Goal: Obtain resource: Obtain resource

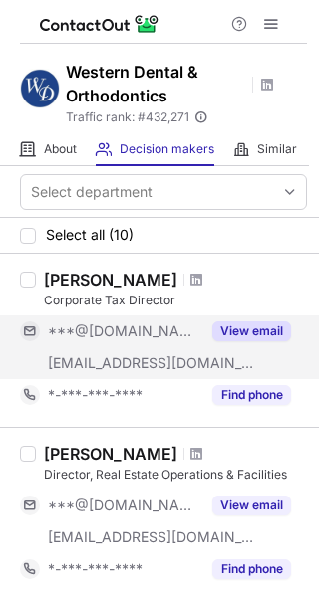
click at [259, 326] on button "View email" at bounding box center [251, 332] width 79 height 20
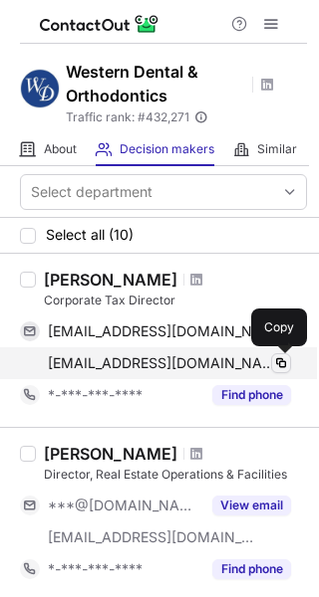
click at [281, 361] on span at bounding box center [281, 363] width 16 height 16
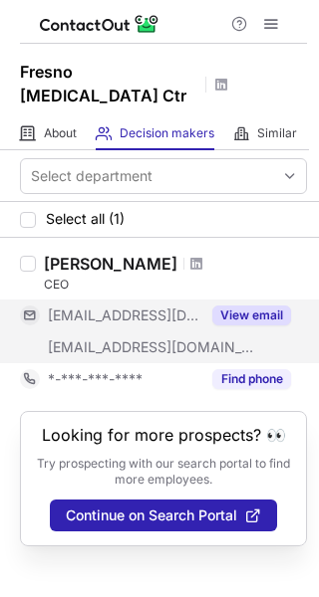
click at [245, 310] on button "View email" at bounding box center [251, 316] width 79 height 20
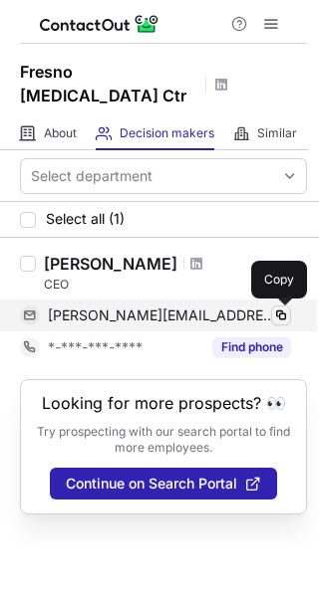
click at [279, 313] on span at bounding box center [281, 316] width 16 height 16
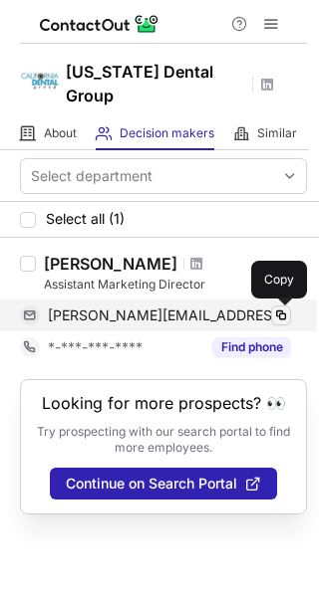
click at [280, 312] on span at bounding box center [281, 316] width 16 height 16
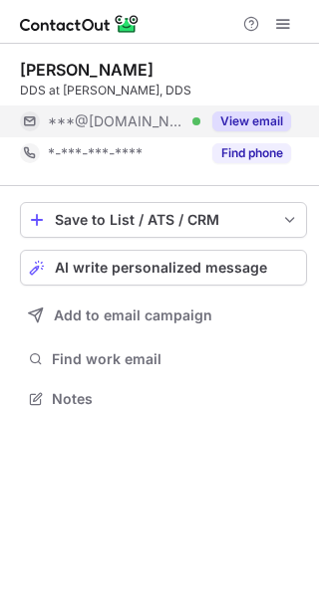
scroll to position [385, 319]
click at [241, 115] on button "View email" at bounding box center [251, 122] width 79 height 20
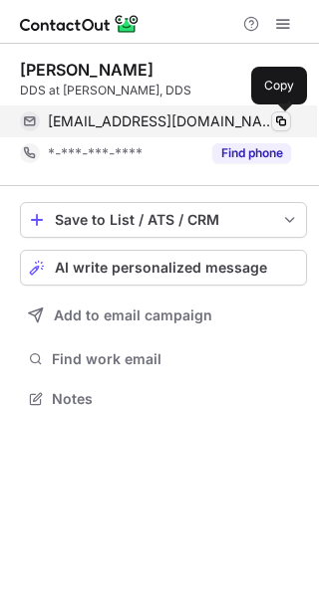
click at [276, 124] on span at bounding box center [281, 122] width 16 height 16
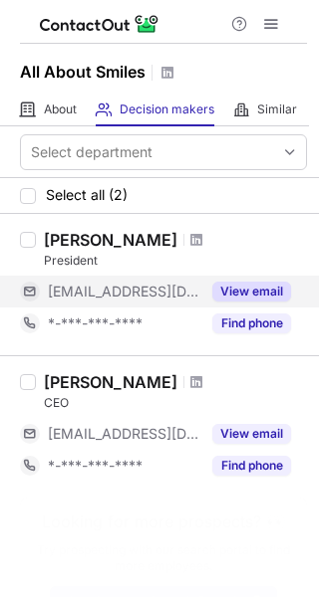
click at [233, 285] on button "View email" at bounding box center [251, 292] width 79 height 20
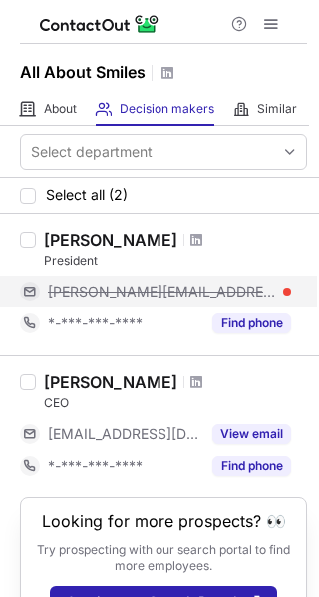
click at [226, 290] on div "[PERSON_NAME][EMAIL_ADDRESS][DOMAIN_NAME]" at bounding box center [169, 292] width 243 height 18
click at [226, 290] on div "michael@napadentist.com" at bounding box center [169, 292] width 243 height 18
click at [203, 290] on span "michael@napadentist.com" at bounding box center [162, 292] width 228 height 18
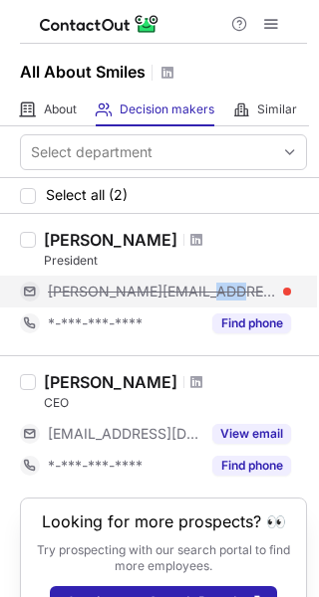
click at [203, 290] on span "michael@napadentist.com" at bounding box center [162, 292] width 228 height 18
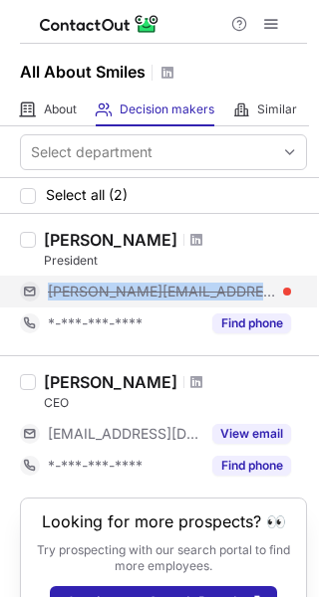
click at [203, 290] on span "michael@napadentist.com" at bounding box center [162, 292] width 228 height 18
copy span "michael@napadentist.com"
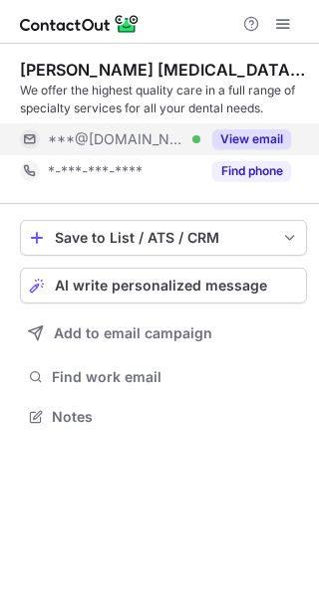
scroll to position [403, 319]
click at [255, 132] on button "View email" at bounding box center [251, 139] width 79 height 20
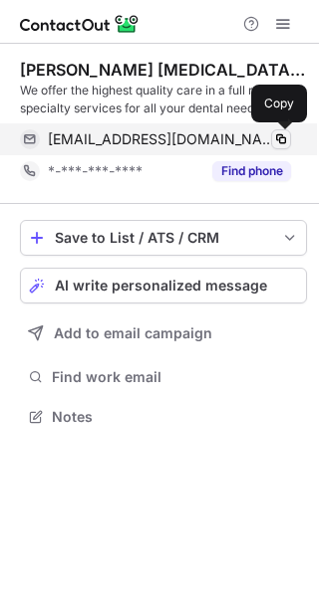
click at [280, 137] on span at bounding box center [281, 139] width 16 height 16
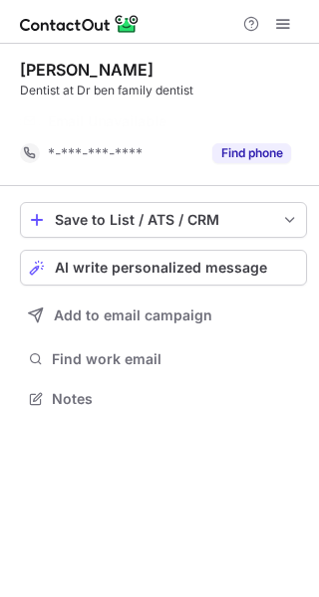
scroll to position [353, 319]
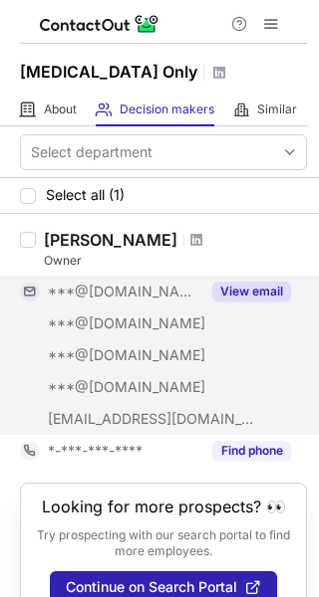
click at [252, 295] on button "View email" at bounding box center [251, 292] width 79 height 20
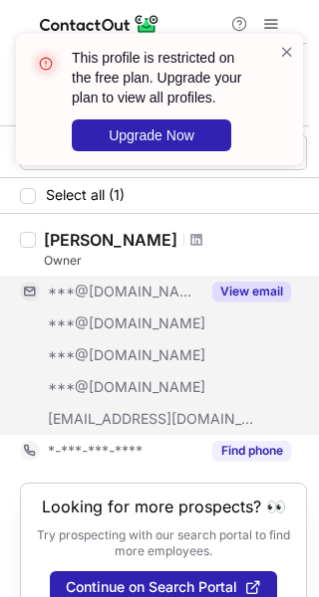
click at [146, 415] on span "***@westernsurgicalandsedation.com" at bounding box center [151, 419] width 207 height 18
copy span "westernsurgicalandsedation"
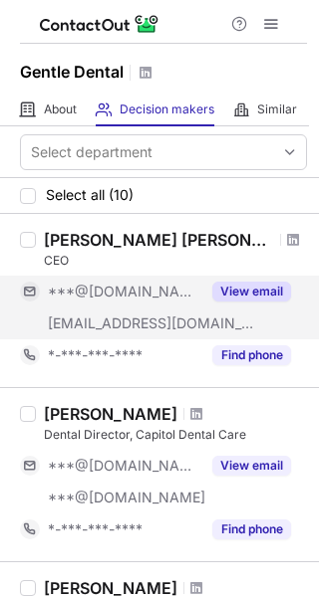
click at [242, 289] on button "View email" at bounding box center [251, 292] width 79 height 20
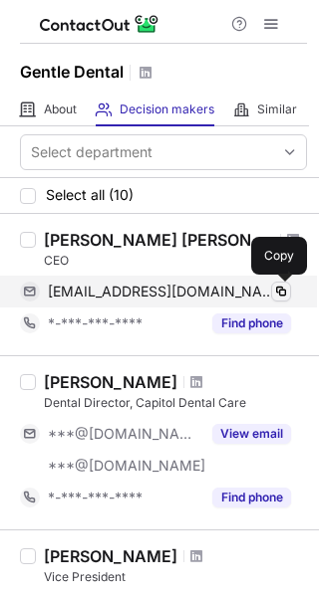
click at [284, 291] on span at bounding box center [281, 292] width 16 height 16
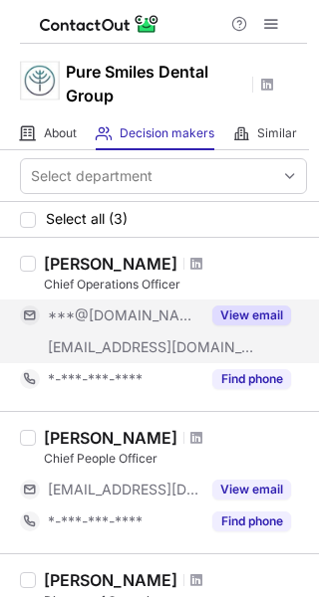
click at [261, 311] on button "View email" at bounding box center [251, 316] width 79 height 20
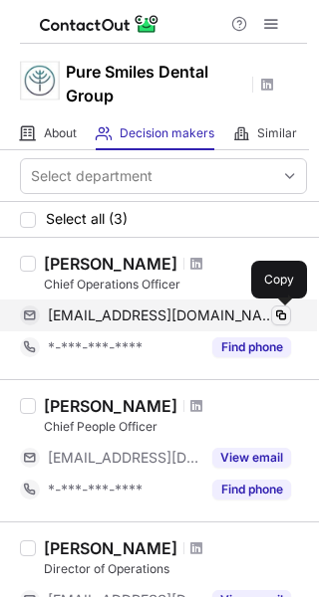
click at [283, 313] on span at bounding box center [281, 316] width 16 height 16
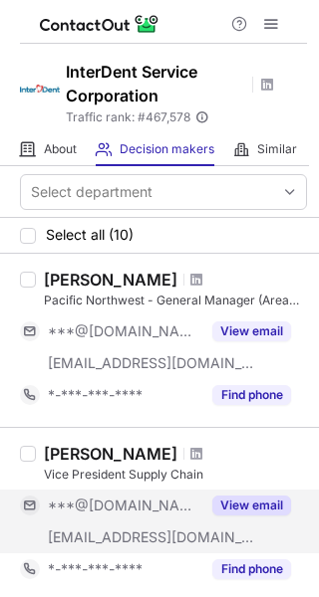
click at [238, 499] on button "View email" at bounding box center [251, 506] width 79 height 20
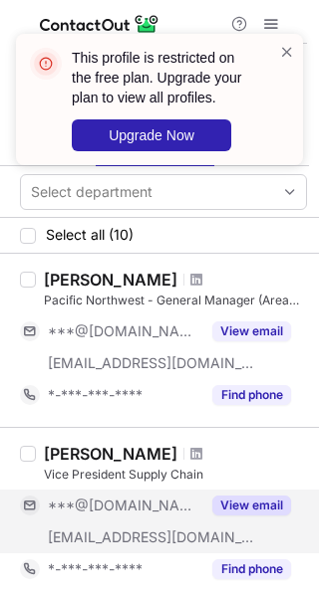
click at [113, 536] on span "***@interdent.com" at bounding box center [151, 538] width 207 height 18
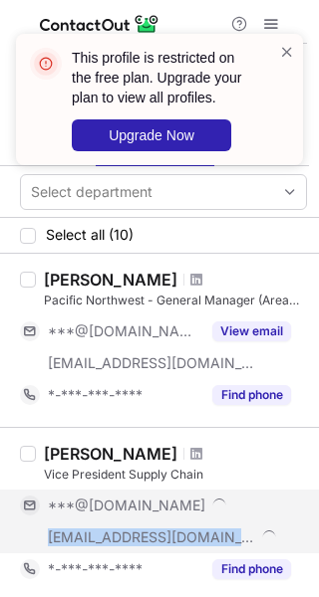
click at [113, 536] on span "***@interdent.com" at bounding box center [151, 538] width 207 height 18
copy span "***@interdent.com"
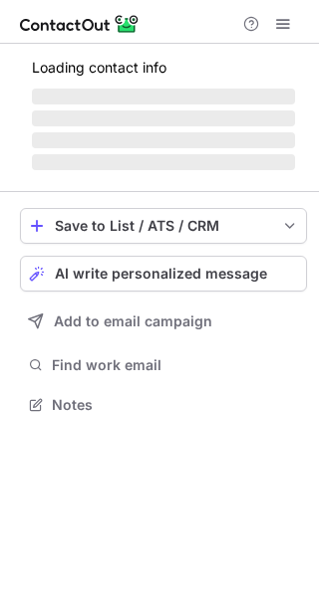
scroll to position [385, 319]
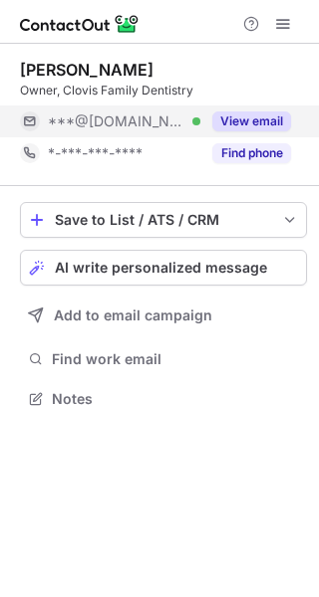
click at [263, 123] on button "View email" at bounding box center [251, 122] width 79 height 20
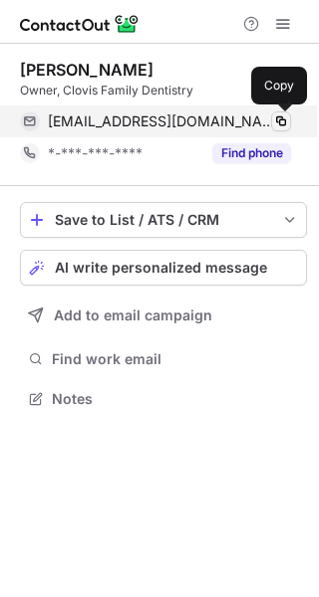
click at [279, 117] on span at bounding box center [281, 122] width 16 height 16
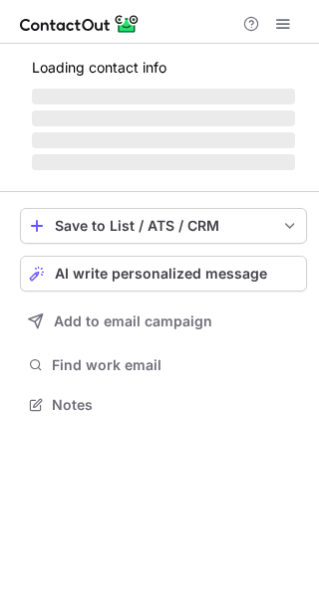
scroll to position [385, 319]
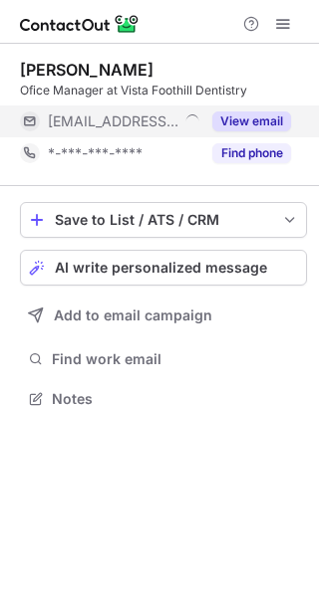
click at [239, 112] on button "View email" at bounding box center [251, 122] width 79 height 20
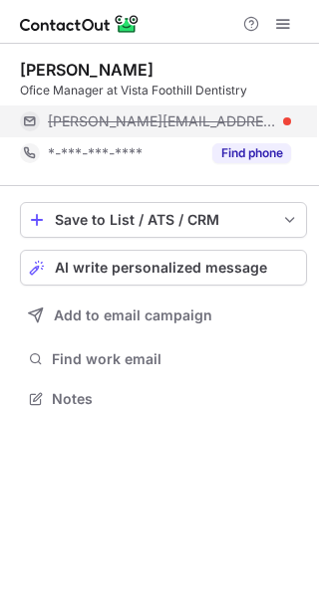
click at [184, 114] on span "estela@vistafoothilldentistry.com" at bounding box center [162, 122] width 228 height 18
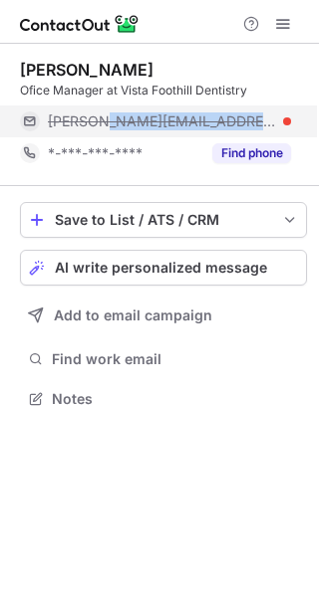
click at [184, 114] on span "estela@vistafoothilldentistry.com" at bounding box center [162, 122] width 228 height 18
copy span "estela@vistafoothilldentistry.com"
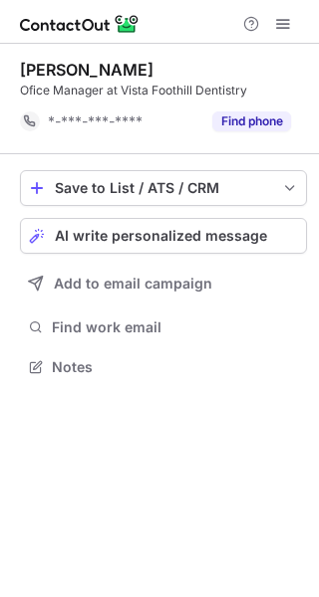
scroll to position [353, 319]
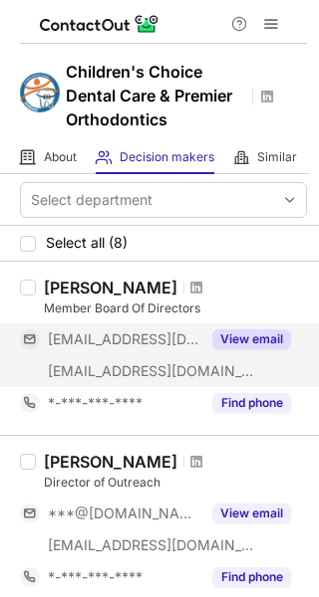
click at [244, 338] on button "View email" at bounding box center [251, 340] width 79 height 20
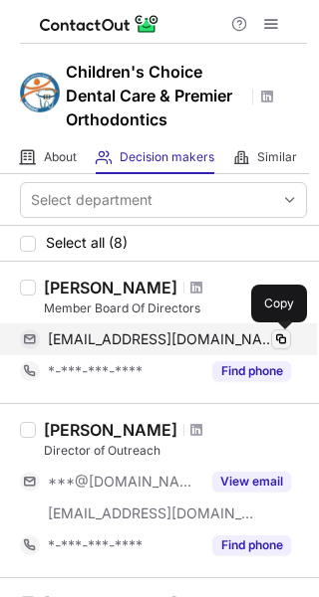
click at [283, 339] on span at bounding box center [281, 340] width 16 height 16
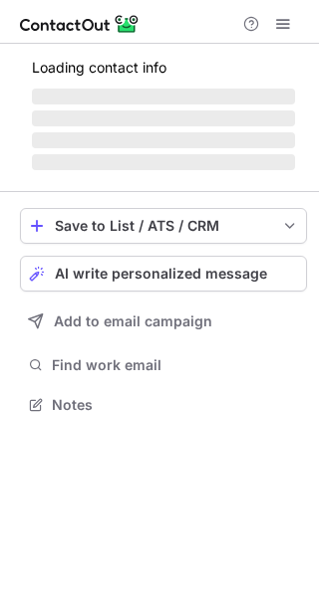
scroll to position [385, 319]
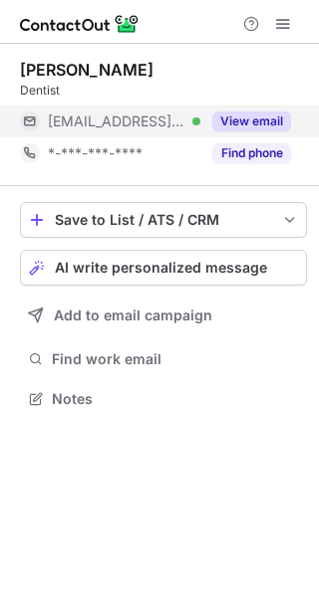
click at [252, 117] on button "View email" at bounding box center [251, 122] width 79 height 20
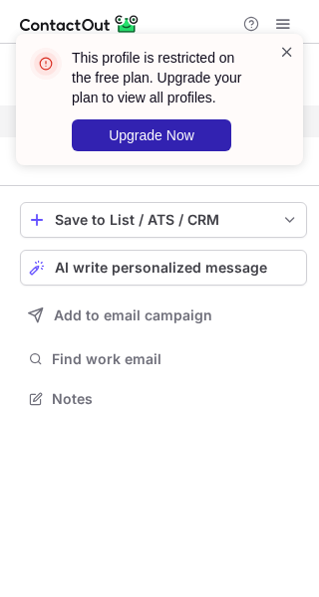
click at [279, 51] on span at bounding box center [287, 52] width 16 height 20
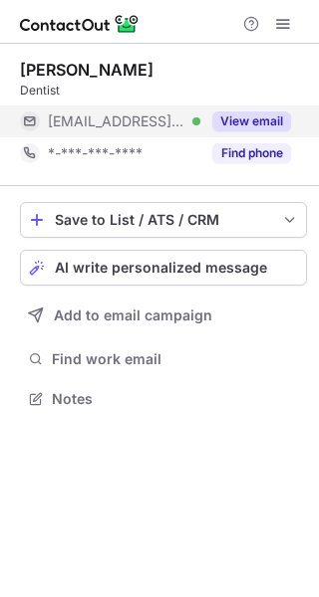
click at [138, 126] on span "[EMAIL_ADDRESS][DOMAIN_NAME]" at bounding box center [116, 122] width 137 height 18
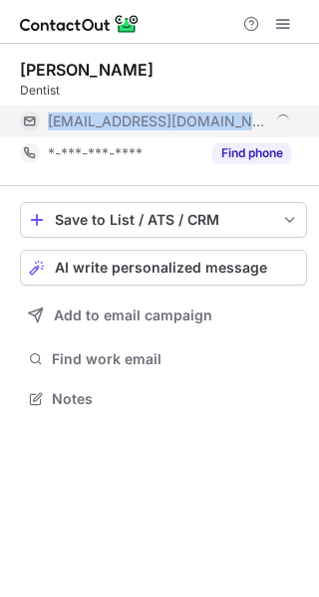
click at [138, 126] on span "[EMAIL_ADDRESS][DOMAIN_NAME]" at bounding box center [158, 122] width 221 height 18
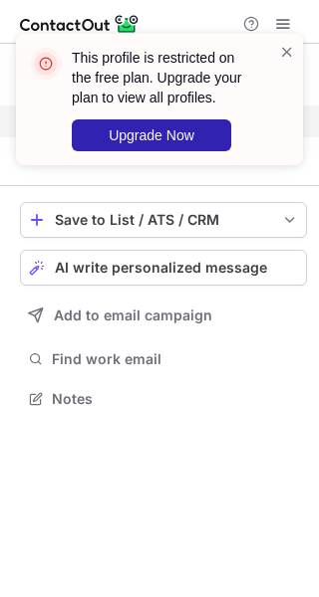
copy span "[EMAIL_ADDRESS][DOMAIN_NAME]"
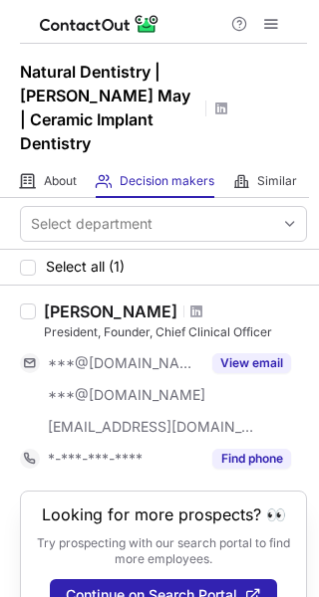
click at [71, 302] on div "Yuriy May" at bounding box center [110, 312] width 133 height 20
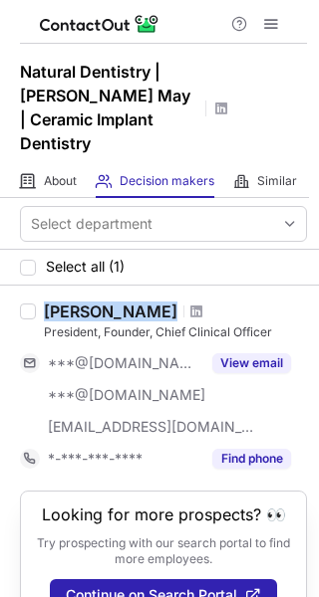
click at [71, 302] on div "Yuriy May" at bounding box center [110, 312] width 133 height 20
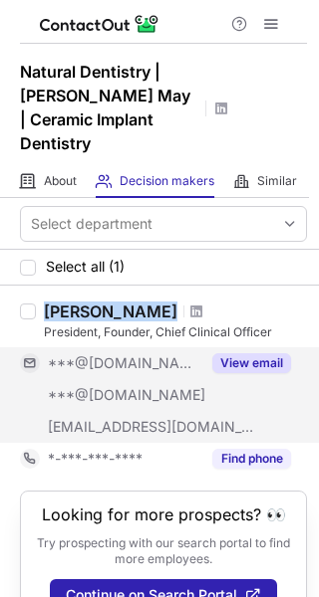
click at [252, 353] on button "View email" at bounding box center [251, 363] width 79 height 20
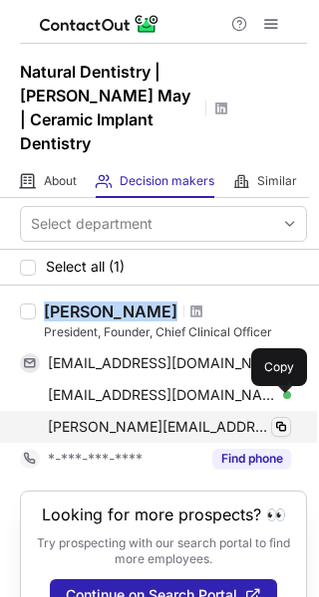
click at [283, 419] on span at bounding box center [281, 427] width 16 height 16
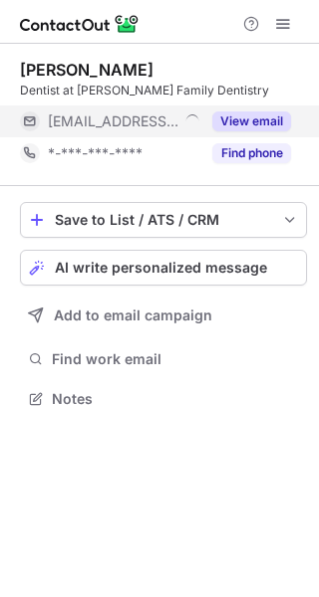
scroll to position [385, 319]
click at [247, 114] on button "View email" at bounding box center [251, 122] width 79 height 20
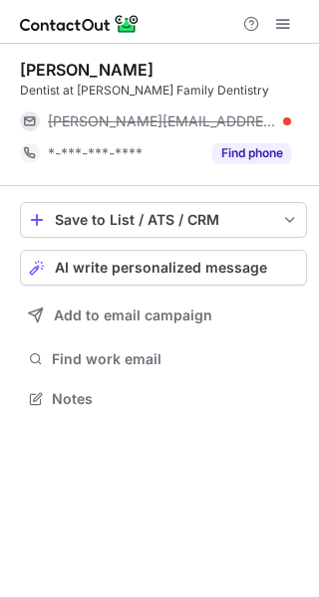
click at [189, 117] on span "[PERSON_NAME][EMAIL_ADDRESS][DOMAIN_NAME]" at bounding box center [162, 122] width 228 height 18
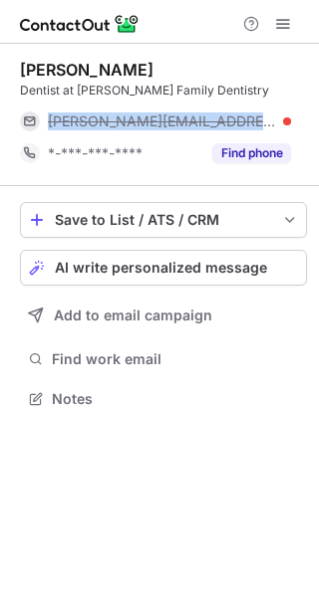
copy span "[PERSON_NAME][EMAIL_ADDRESS][DOMAIN_NAME]"
click at [189, 117] on span "[PERSON_NAME][EMAIL_ADDRESS][DOMAIN_NAME]" at bounding box center [162, 122] width 228 height 18
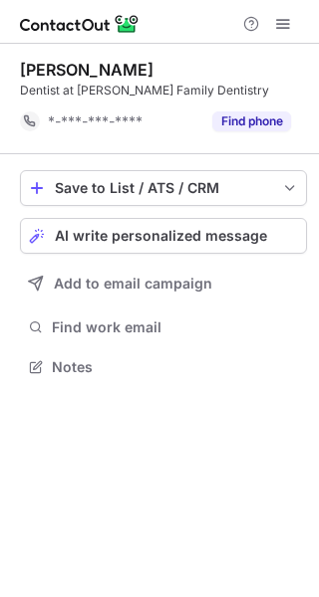
scroll to position [353, 319]
